Goal: Task Accomplishment & Management: Complete application form

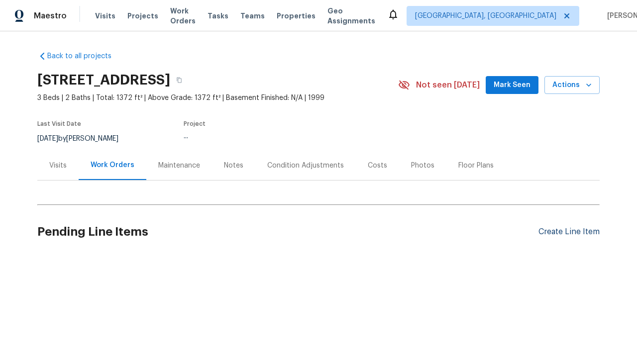
click at [569, 232] on div "Create Line Item" at bounding box center [568, 231] width 61 height 9
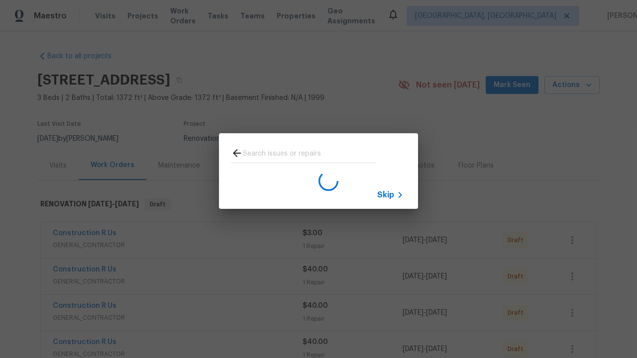
click at [386, 195] on span "Skip" at bounding box center [385, 195] width 17 height 10
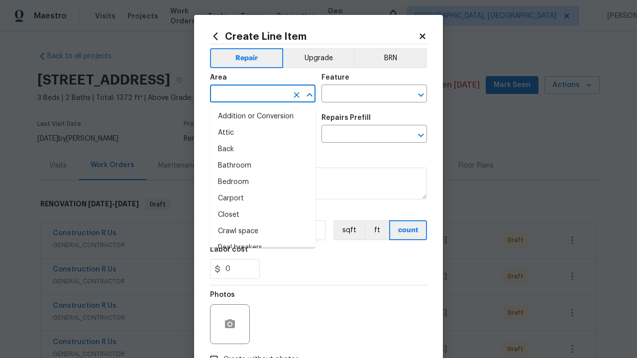
click at [263, 182] on li "Bedroom" at bounding box center [262, 182] width 105 height 16
type input "Bedroom"
type input "Flooring"
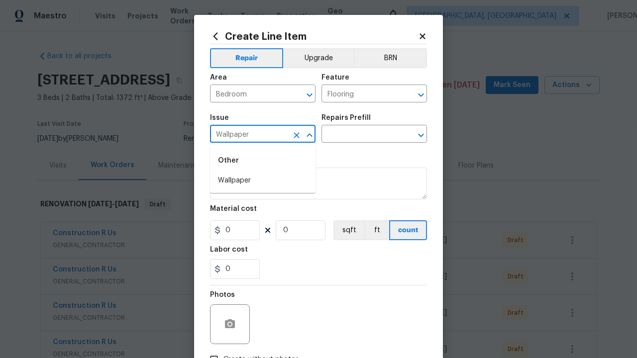
click at [263, 181] on li "Wallpaper" at bounding box center [262, 181] width 105 height 16
type input "Wallpaper"
click at [360, 135] on input "text" at bounding box center [360, 134] width 78 height 15
type input "Remove"
